Goal: Task Accomplishment & Management: Use online tool/utility

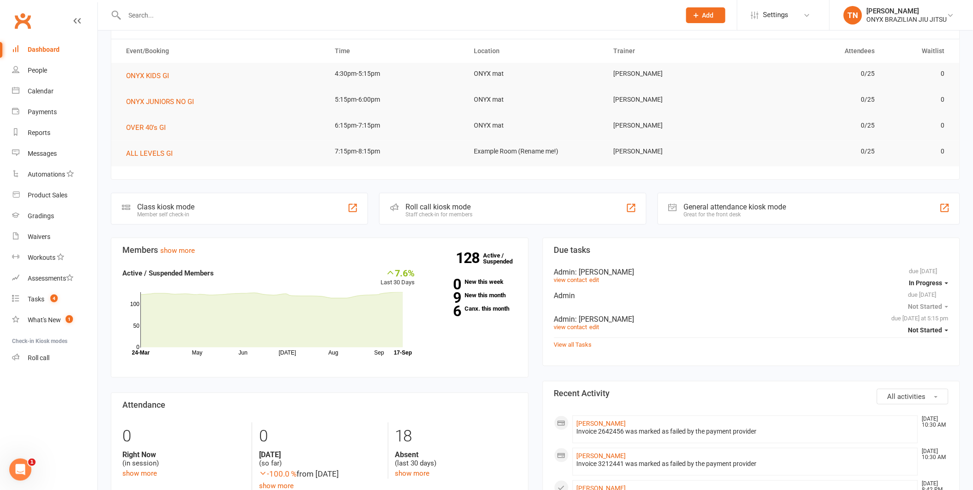
scroll to position [51, 0]
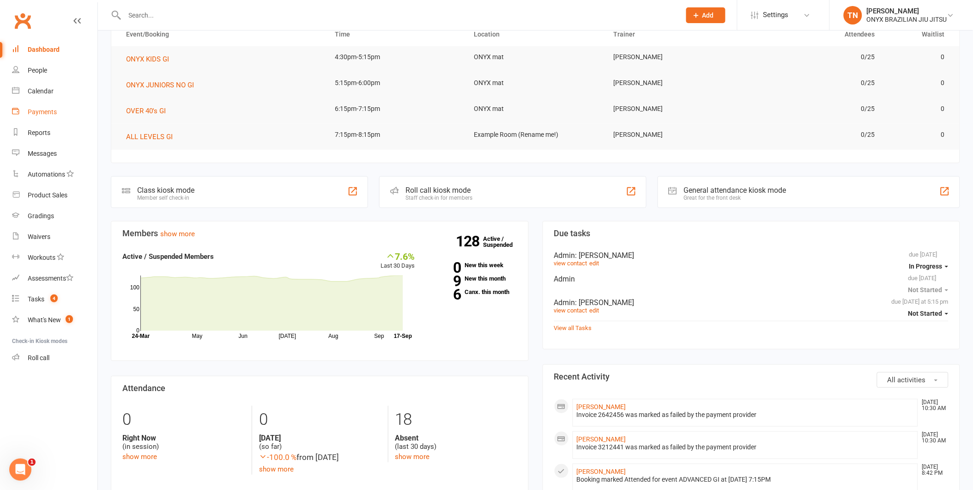
click at [49, 106] on link "Payments" at bounding box center [54, 112] width 85 height 21
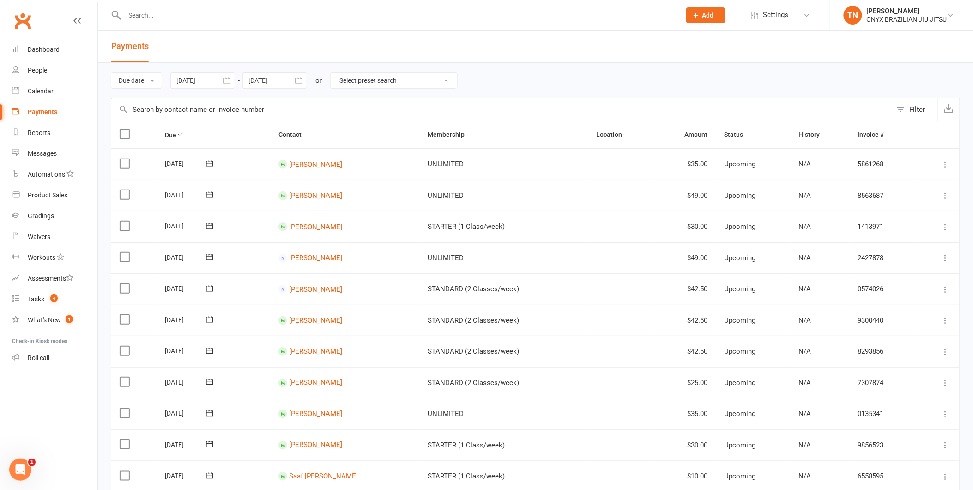
click at [358, 85] on select "Select preset search All failures All skipped payments All pending payments Suc…" at bounding box center [394, 81] width 127 height 16
select select "0"
click at [337, 73] on select "Select preset search All failures All skipped payments All pending payments Suc…" at bounding box center [394, 81] width 127 height 16
type input "[DATE]"
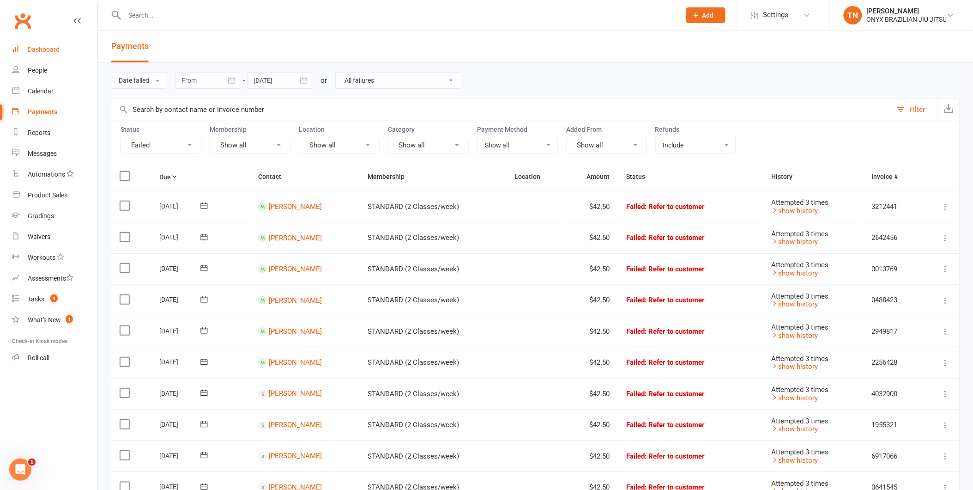
click at [42, 46] on div "Dashboard" at bounding box center [44, 49] width 32 height 7
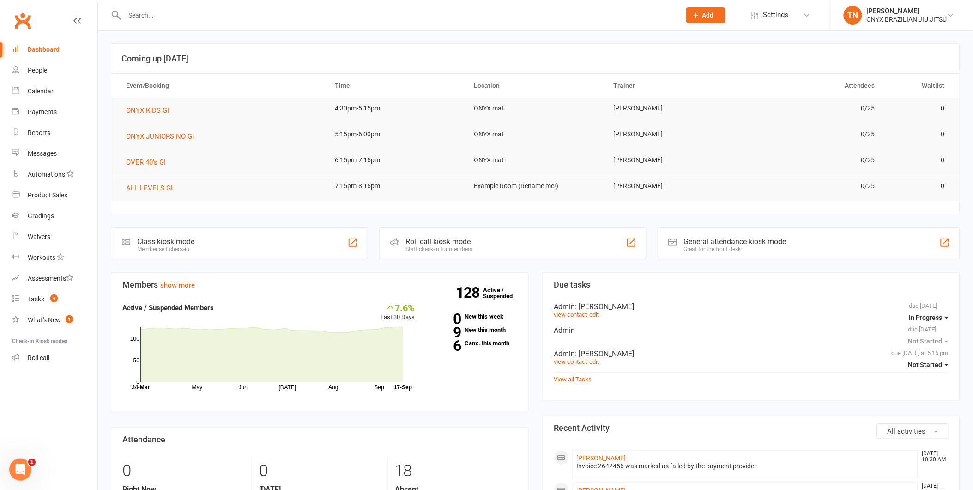
click at [511, 248] on div "Roll call kiosk mode Staff check-in for members" at bounding box center [512, 243] width 267 height 32
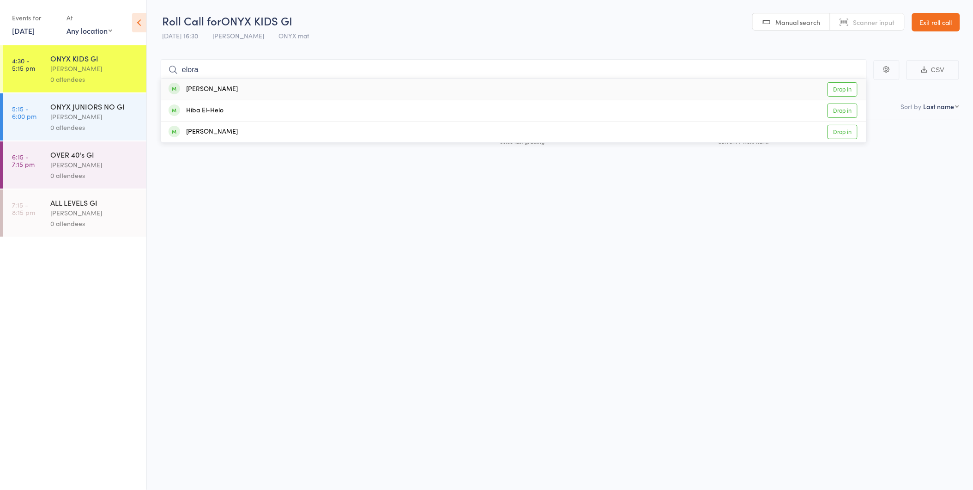
type input "elora"
click at [831, 86] on link "Drop in" at bounding box center [843, 89] width 30 height 14
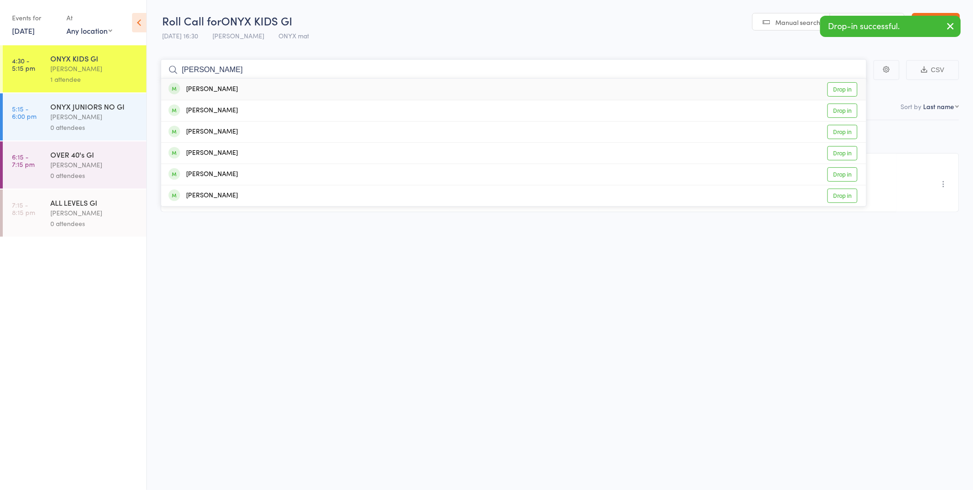
type input "[PERSON_NAME]"
click at [835, 88] on link "Drop in" at bounding box center [843, 89] width 30 height 14
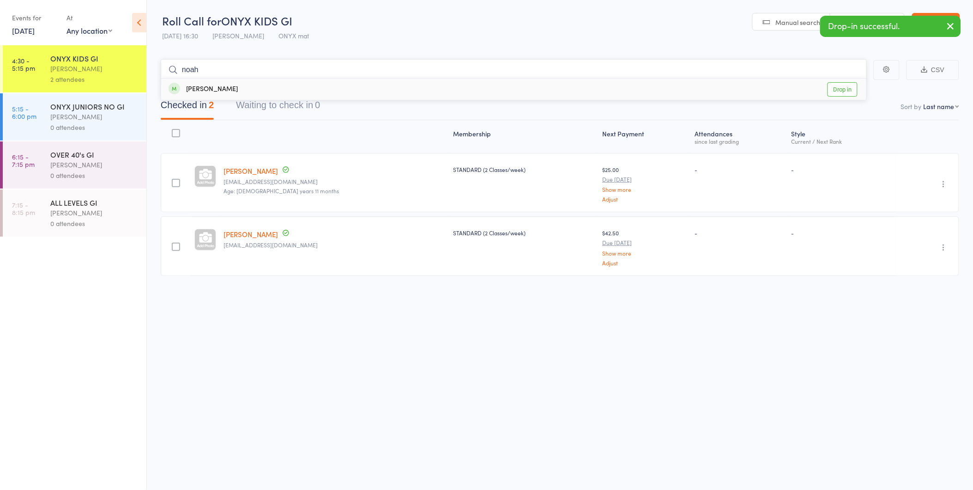
type input "noah"
click at [835, 88] on link "Drop in" at bounding box center [843, 89] width 30 height 14
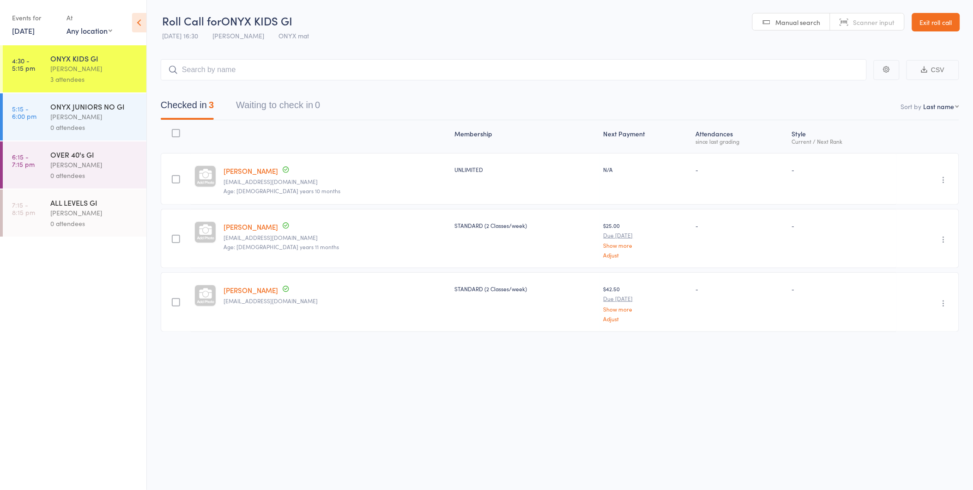
click at [948, 13] on link "Exit roll call" at bounding box center [936, 22] width 48 height 18
